Goal: Information Seeking & Learning: Find specific page/section

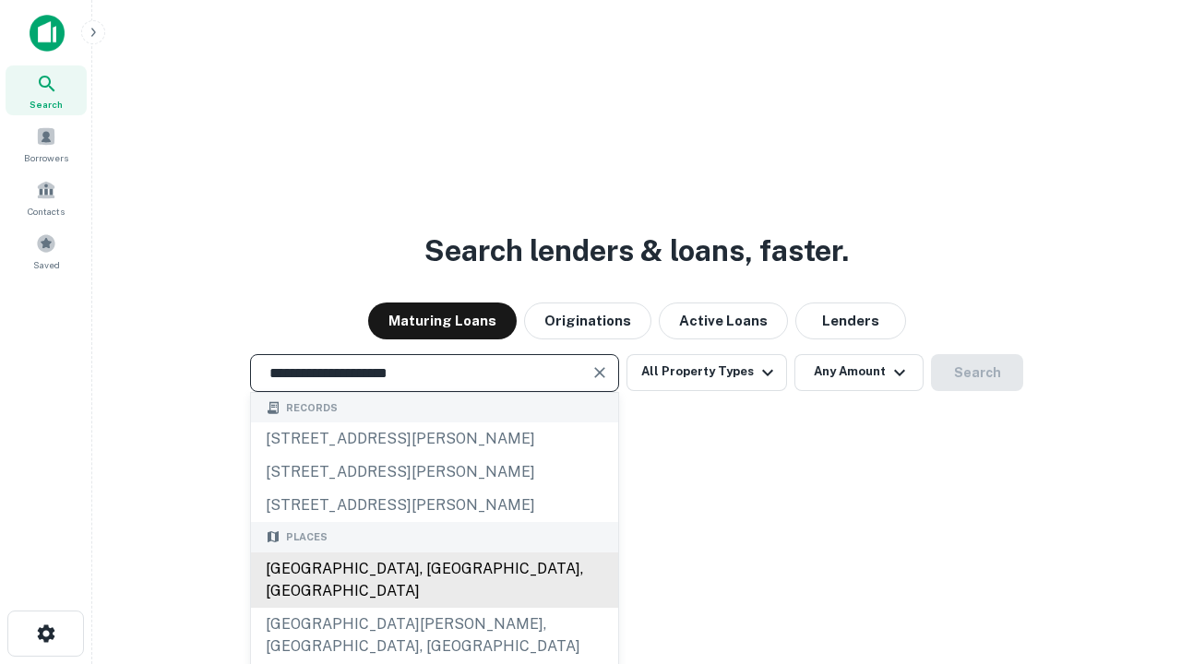
click at [434, 608] on div "[GEOGRAPHIC_DATA], [GEOGRAPHIC_DATA], [GEOGRAPHIC_DATA]" at bounding box center [434, 580] width 367 height 55
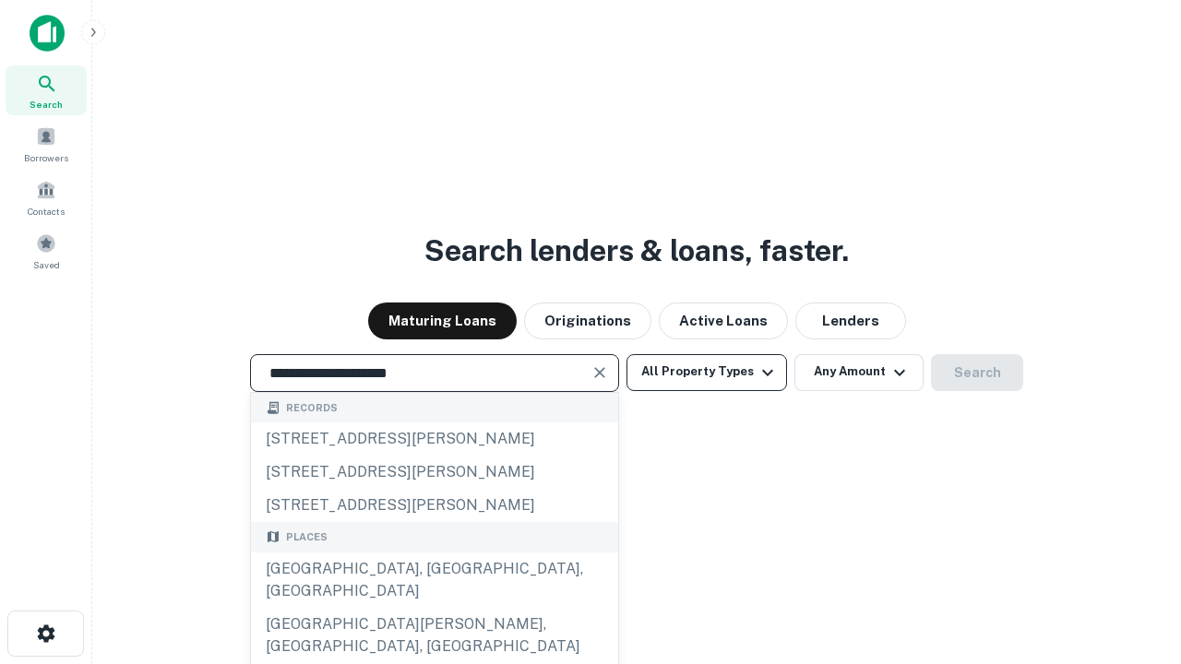
click at [707, 372] on button "All Property Types" at bounding box center [707, 372] width 161 height 37
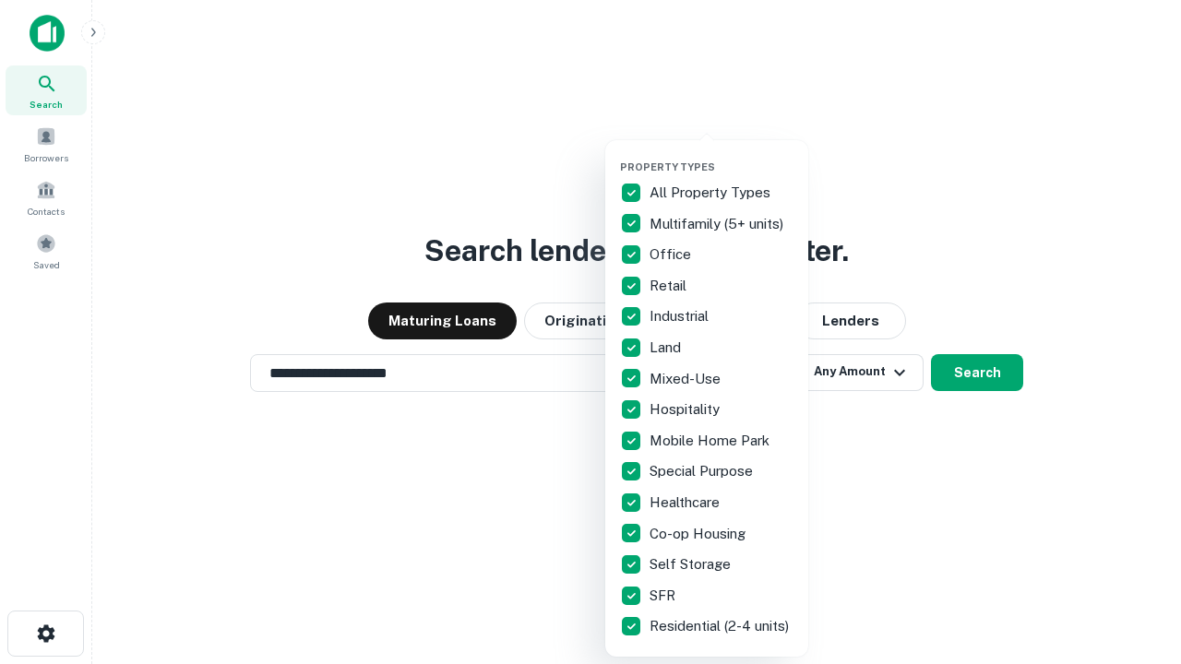
type input "**********"
click at [722, 155] on button "button" at bounding box center [721, 155] width 203 height 1
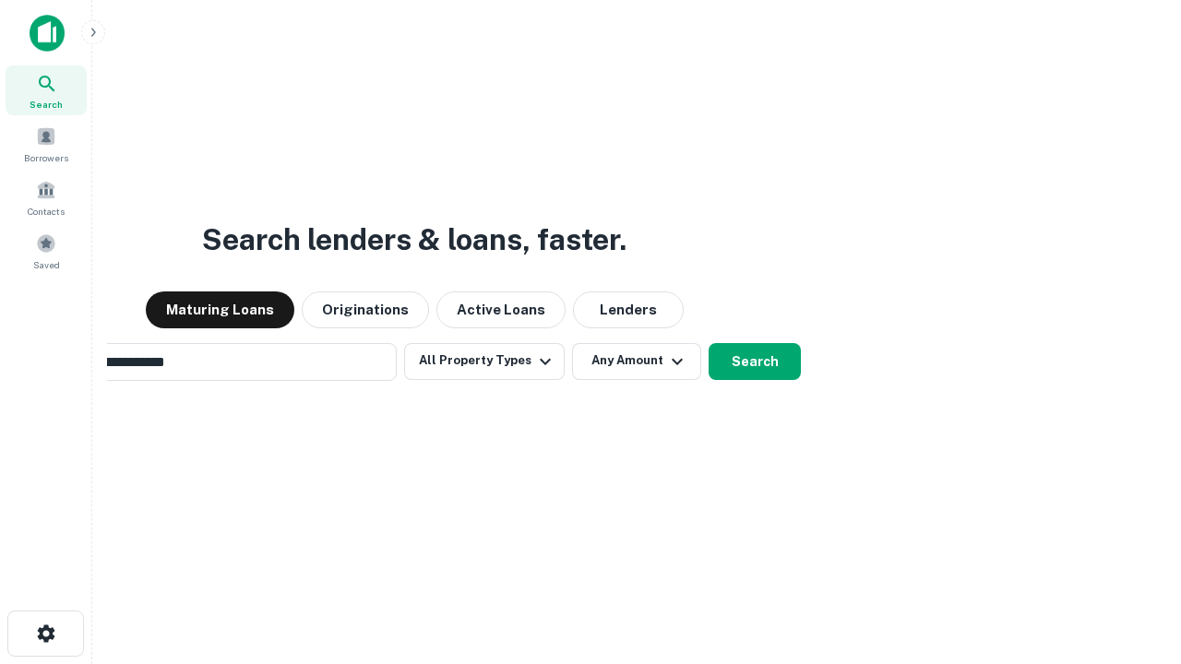
scroll to position [29, 0]
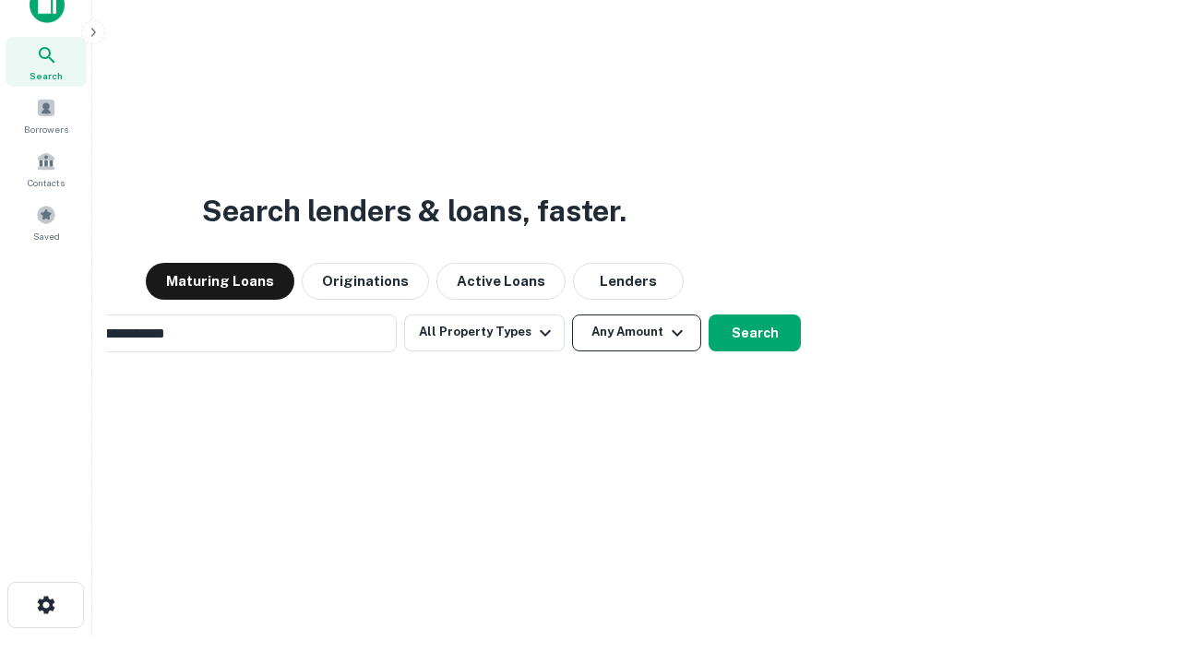
click at [572, 315] on button "Any Amount" at bounding box center [636, 333] width 129 height 37
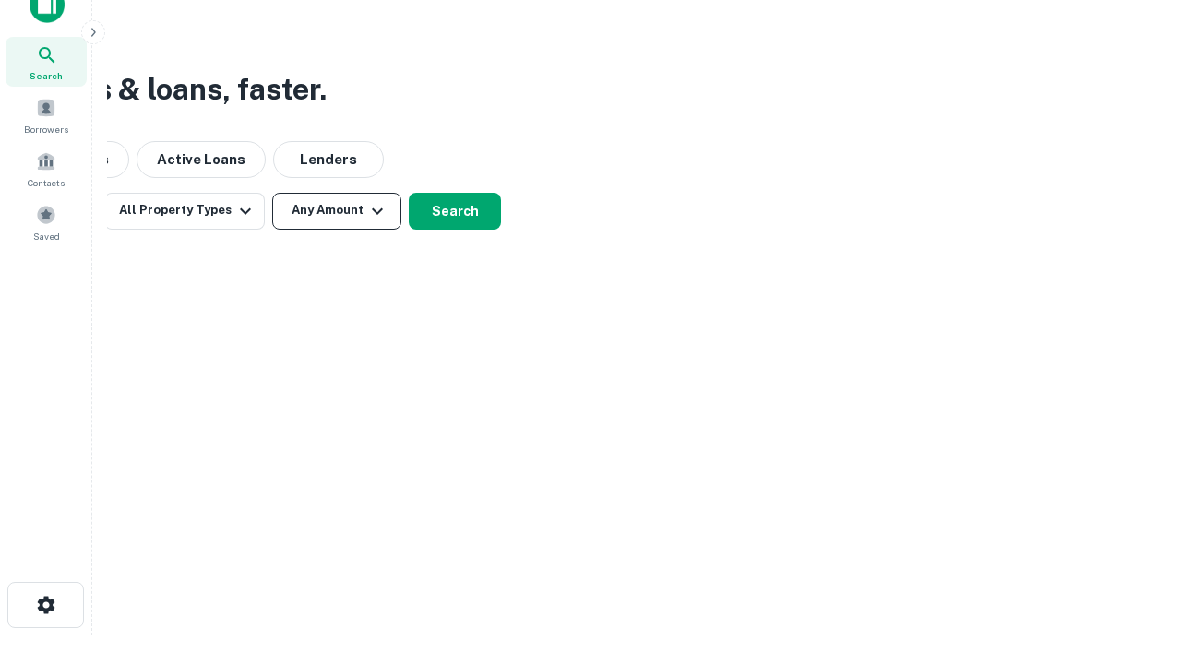
scroll to position [30, 0]
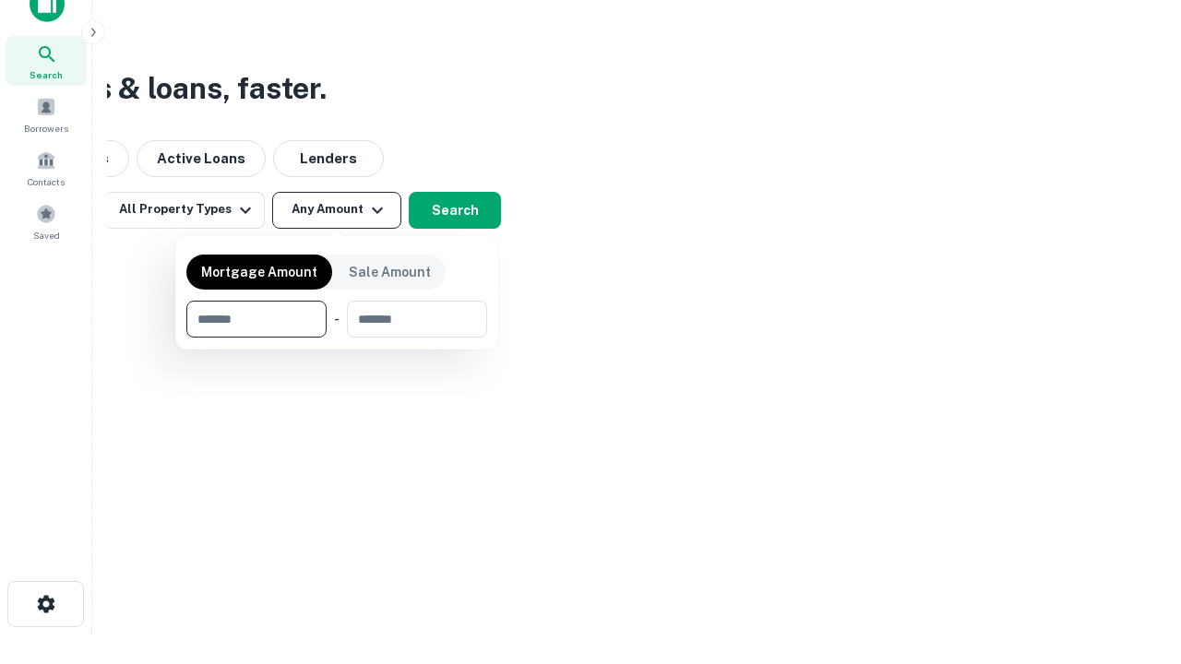
type input "*******"
click at [337, 338] on button "button" at bounding box center [336, 338] width 301 height 1
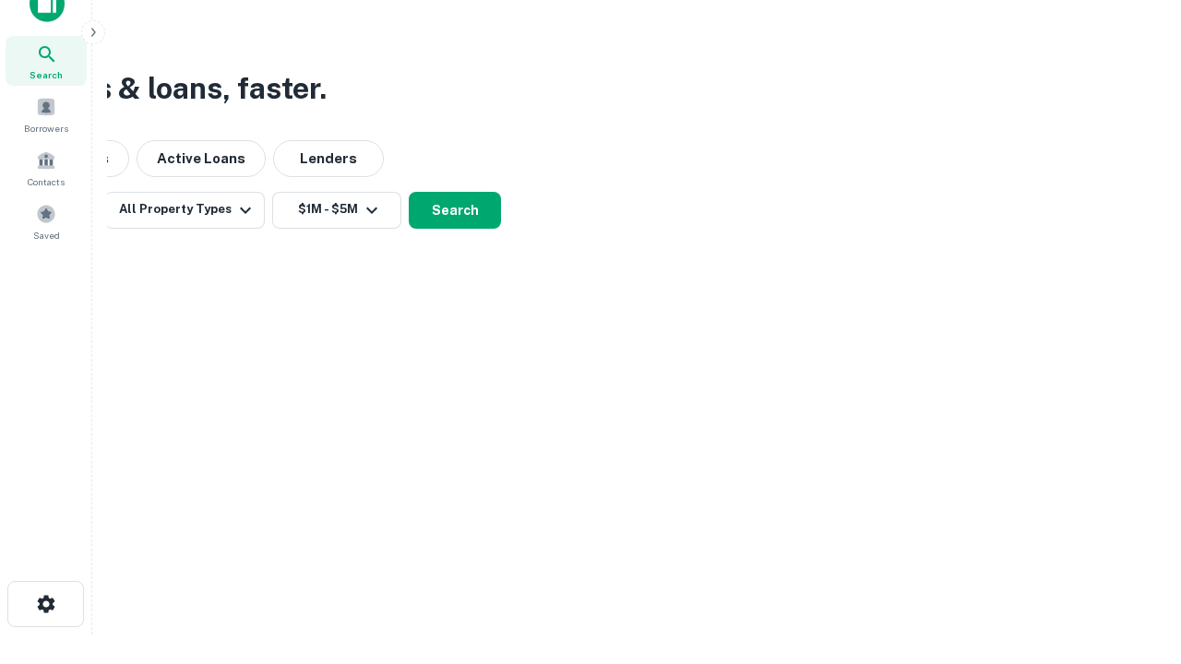
scroll to position [11, 340]
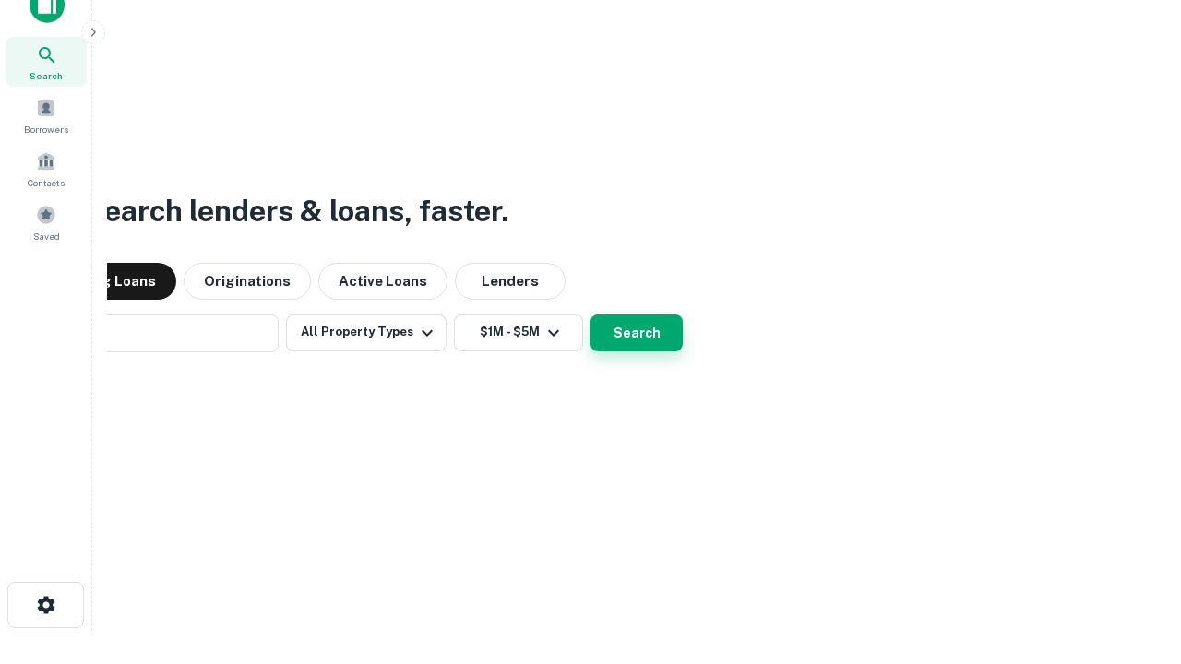
click at [591, 315] on button "Search" at bounding box center [637, 333] width 92 height 37
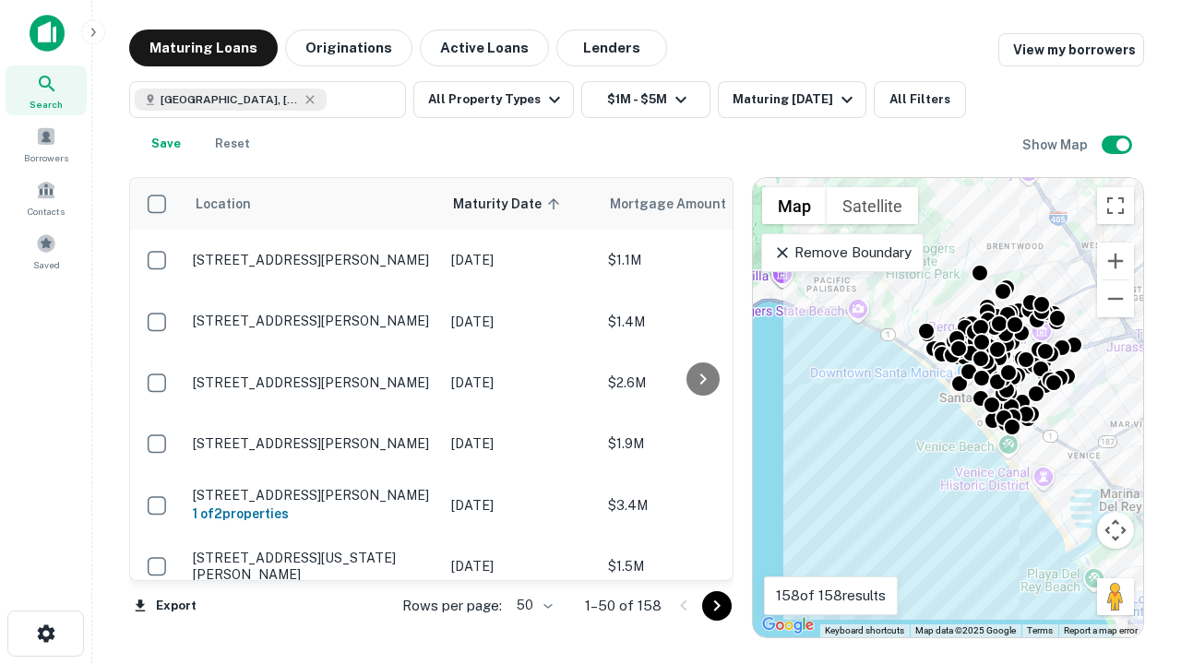
click at [532, 605] on body "Search Borrowers Contacts Saved Maturing Loans Originations Active Loans Lender…" at bounding box center [590, 332] width 1181 height 664
click at [532, 559] on li "25" at bounding box center [533, 559] width 54 height 33
